Goal: Task Accomplishment & Management: Manage account settings

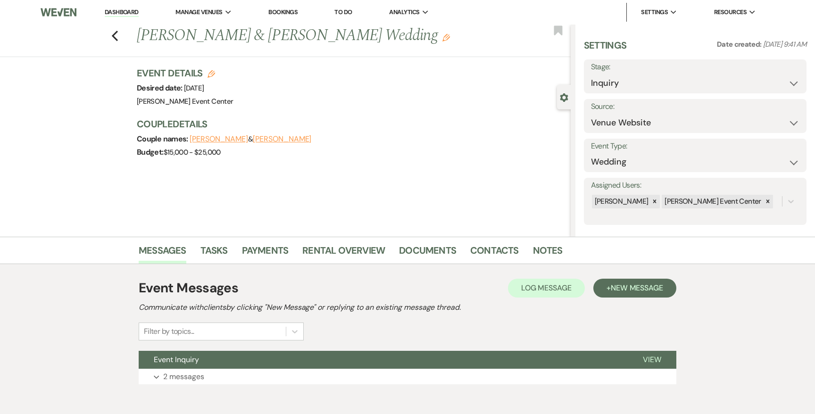
select select "5"
click at [116, 34] on icon "Previous" at bounding box center [114, 35] width 7 height 11
select select "8"
select select "6"
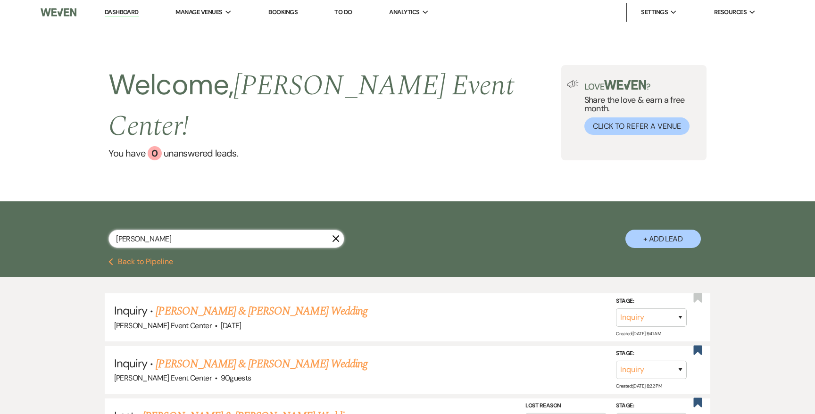
drag, startPoint x: 141, startPoint y: 218, endPoint x: 67, endPoint y: 200, distance: 76.8
click at [71, 206] on div "[PERSON_NAME] X + Add Lead" at bounding box center [407, 231] width 679 height 50
type input "les"
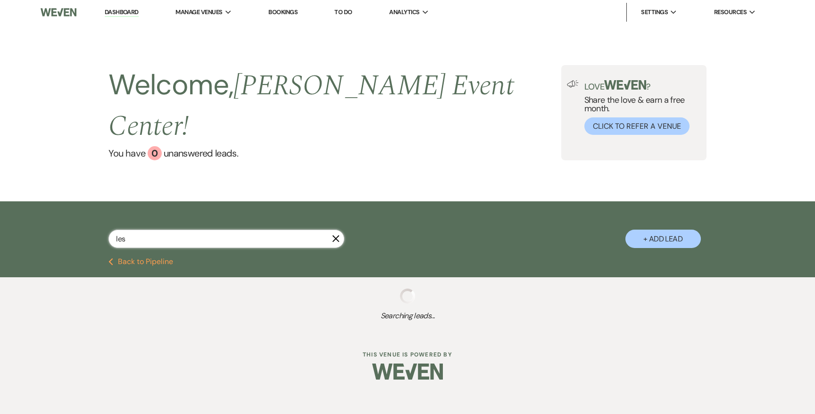
select select "5"
select select "2"
select select "5"
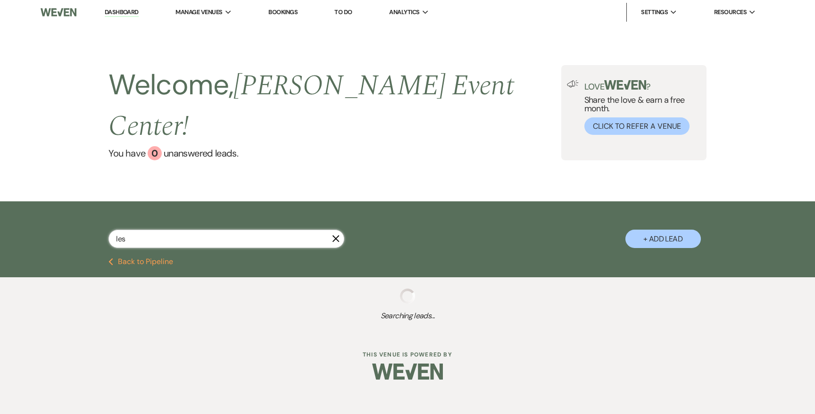
select select "8"
select select "5"
select select "8"
select select "10"
select select "8"
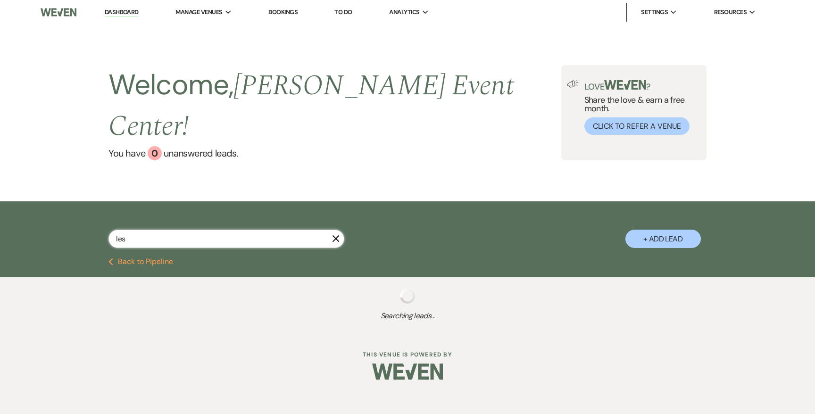
select select "6"
select select "2"
select select "8"
select select "6"
select select "8"
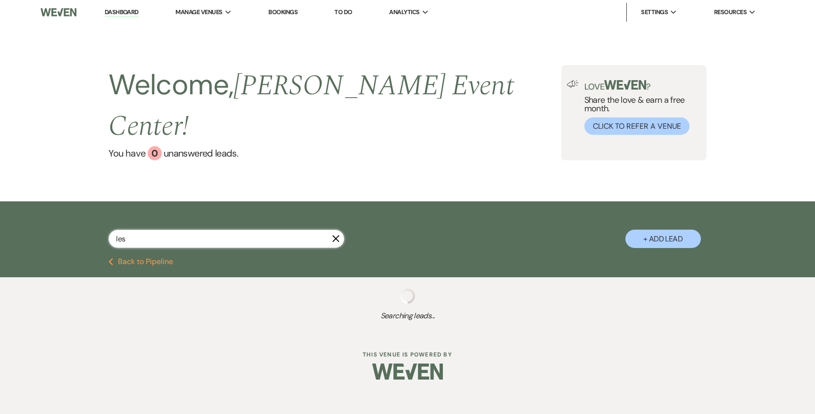
select select "9"
select select "8"
select select "2"
select select "5"
select select "8"
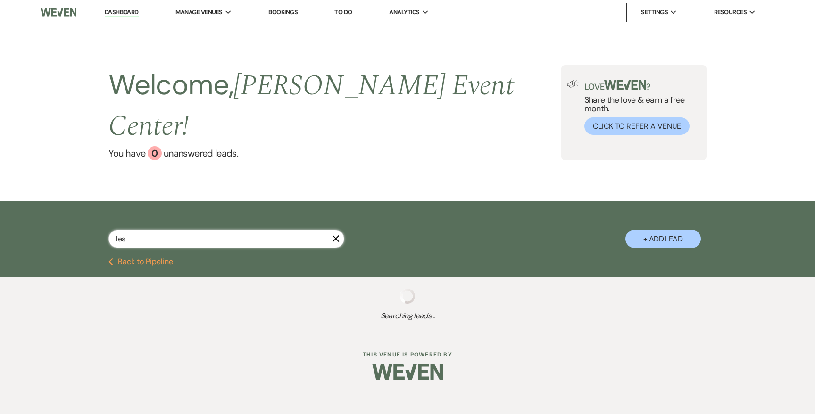
select select "6"
select select "8"
select select "7"
select select "8"
select select "4"
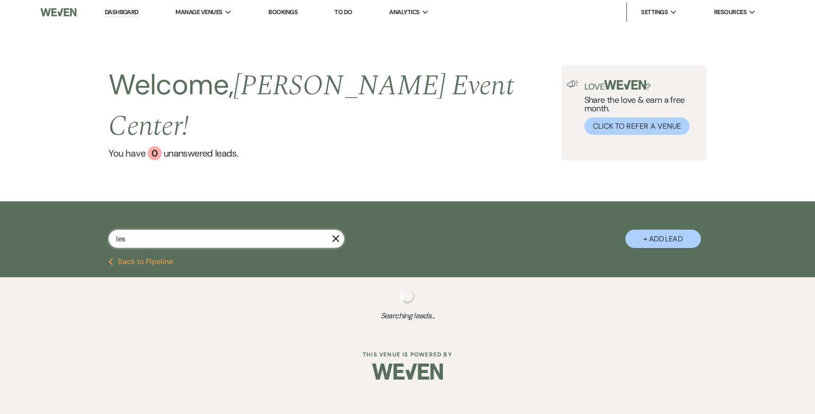
select select "8"
select select "2"
select select "5"
select select "8"
select select "7"
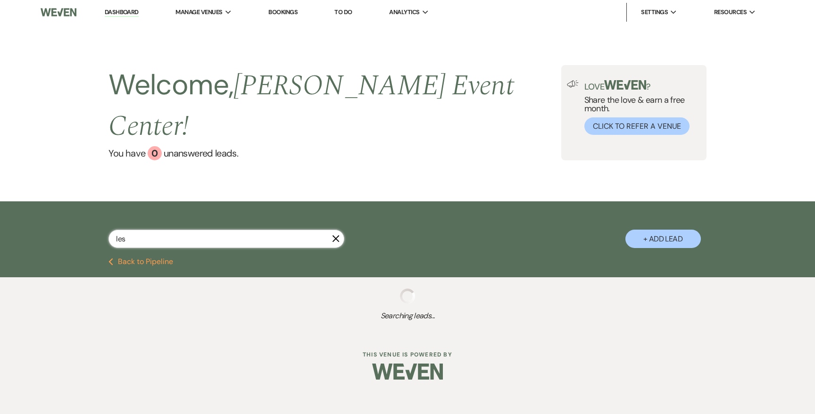
select select "6"
select select "8"
select select "1"
select select "8"
select select "2"
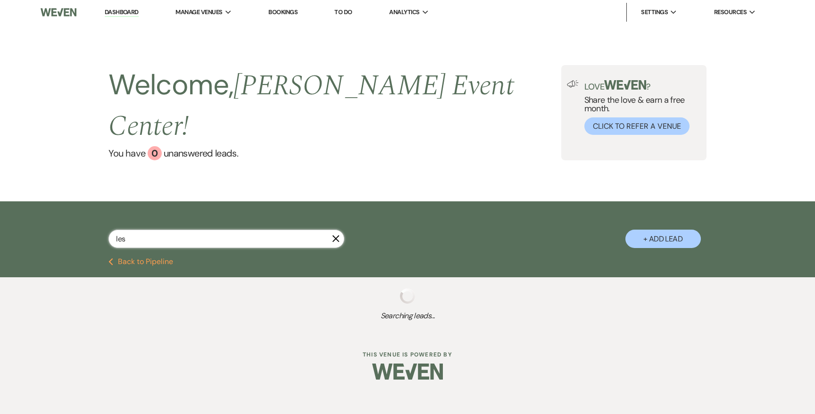
select select "8"
select select "6"
select select "8"
select select "1"
select select "8"
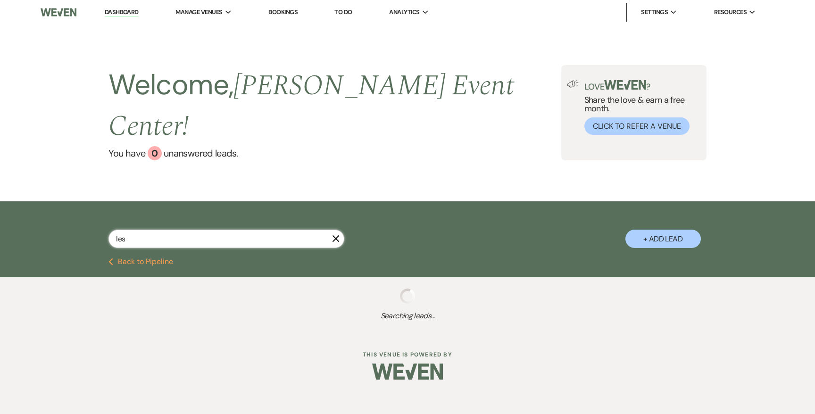
select select "5"
select select "8"
select select "6"
select select "4"
select select "8"
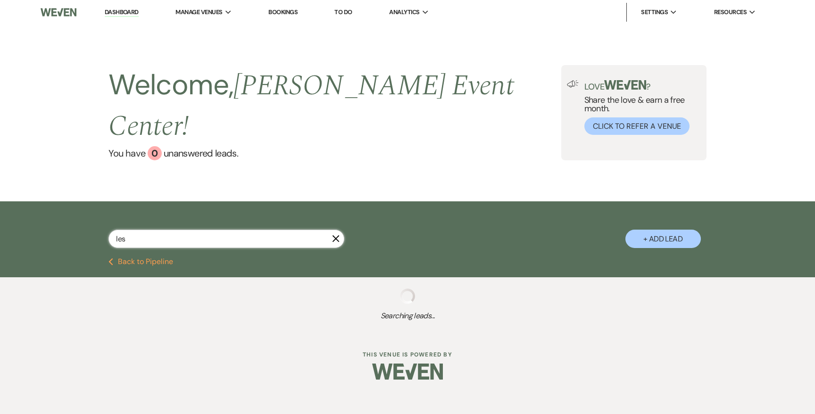
select select "6"
select select "8"
select select "1"
select select "8"
select select "10"
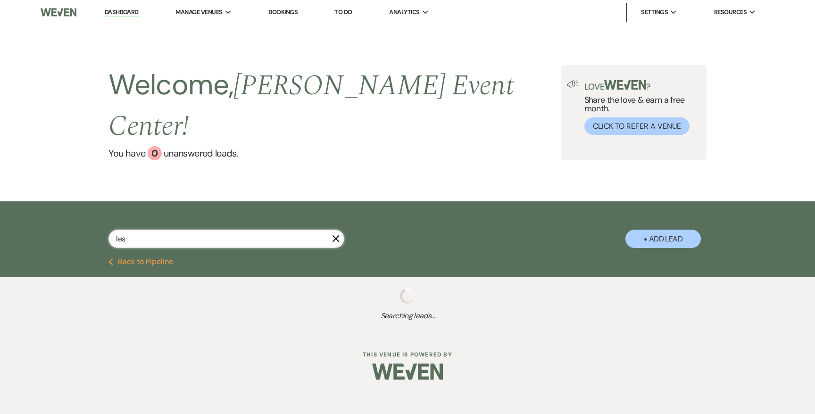
select select "8"
select select "1"
select select "8"
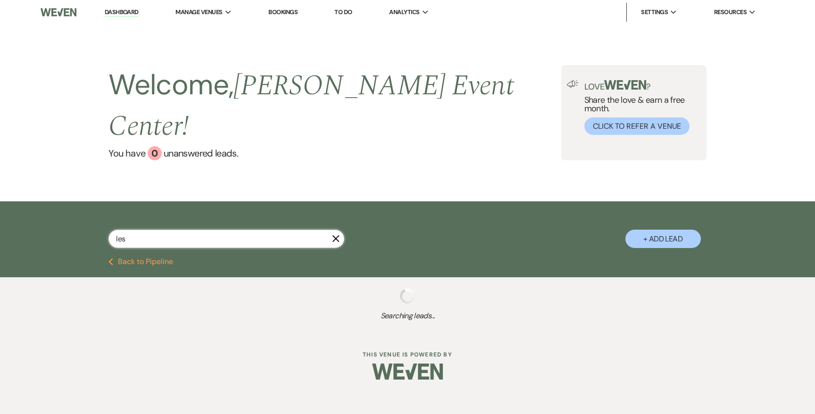
select select "7"
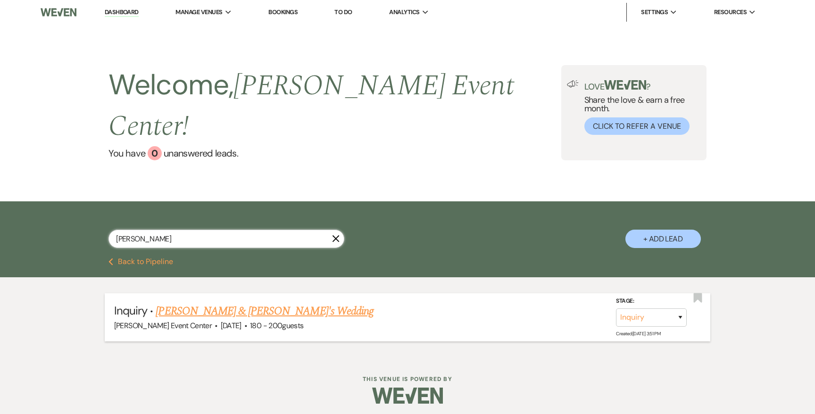
type input "[PERSON_NAME]"
click at [179, 303] on link "[PERSON_NAME] & [PERSON_NAME]'s Wedding" at bounding box center [265, 311] width 218 height 17
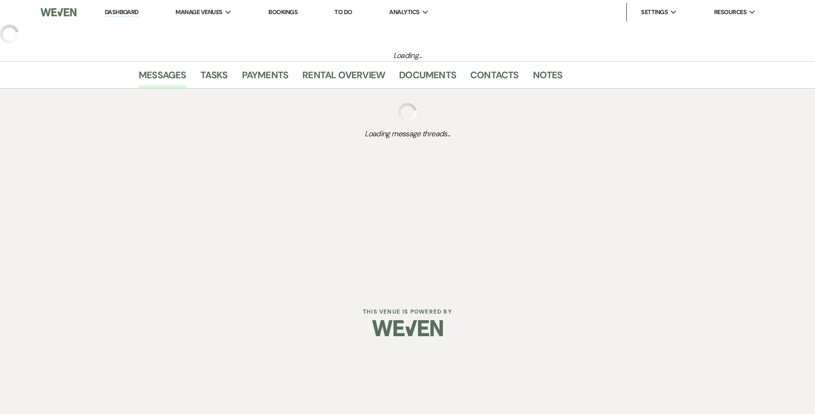
select select "12"
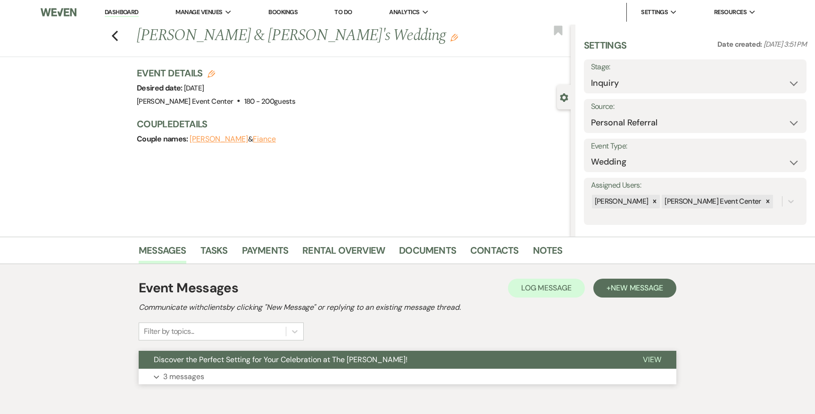
click at [175, 375] on p "3 messages" at bounding box center [183, 377] width 41 height 12
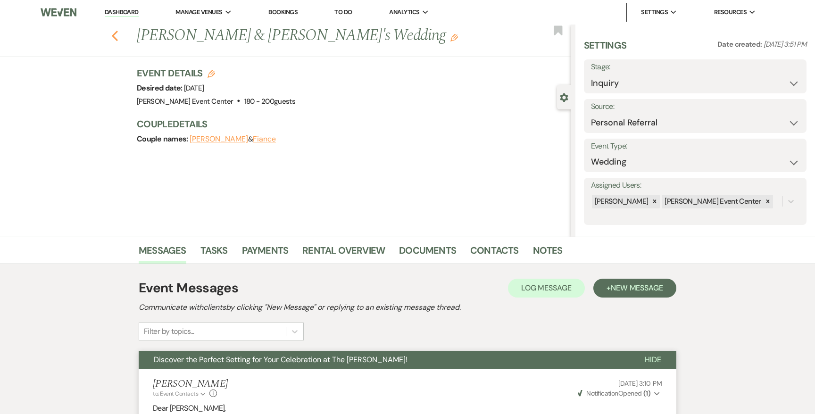
click at [112, 33] on icon "Previous" at bounding box center [114, 35] width 7 height 11
